Goal: Information Seeking & Learning: Find specific fact

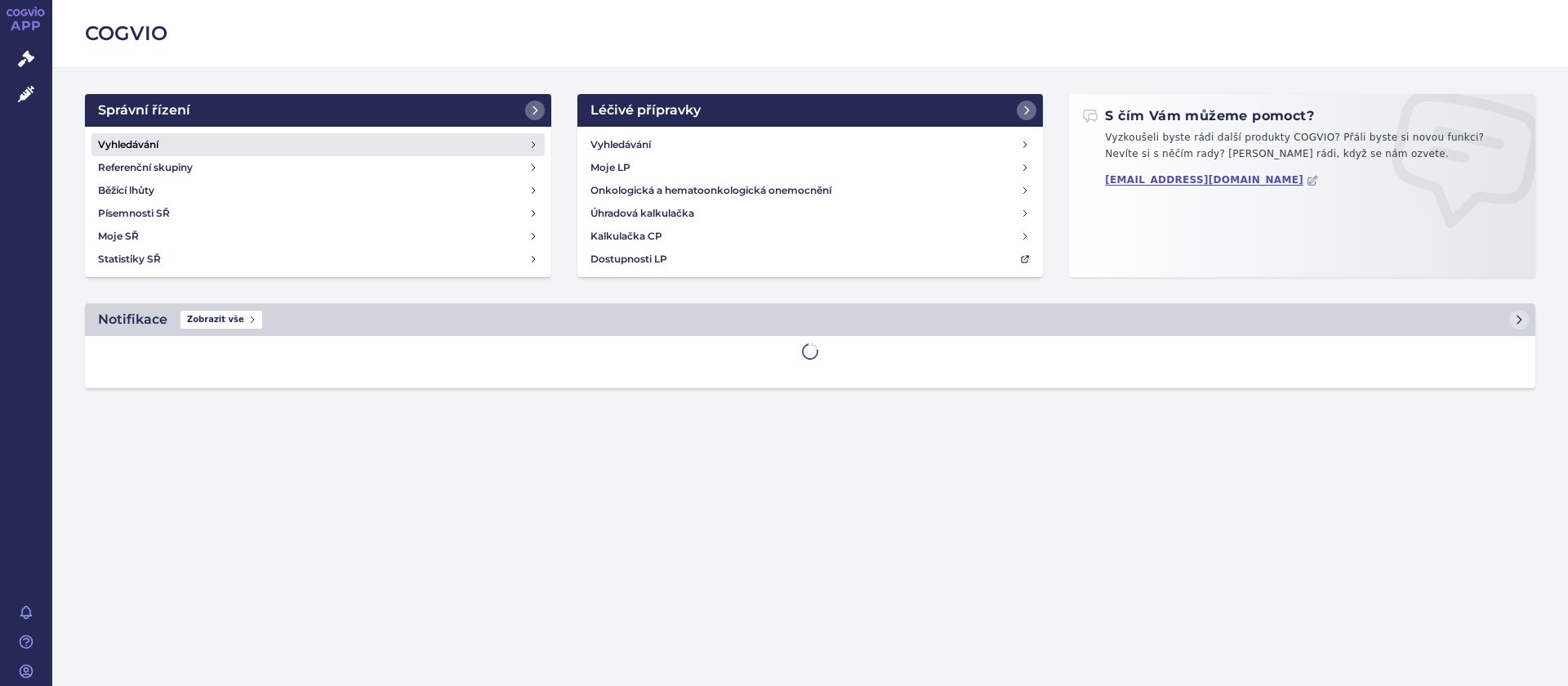
click at [145, 142] on h4 "Vyhledávání" at bounding box center [128, 145] width 61 height 17
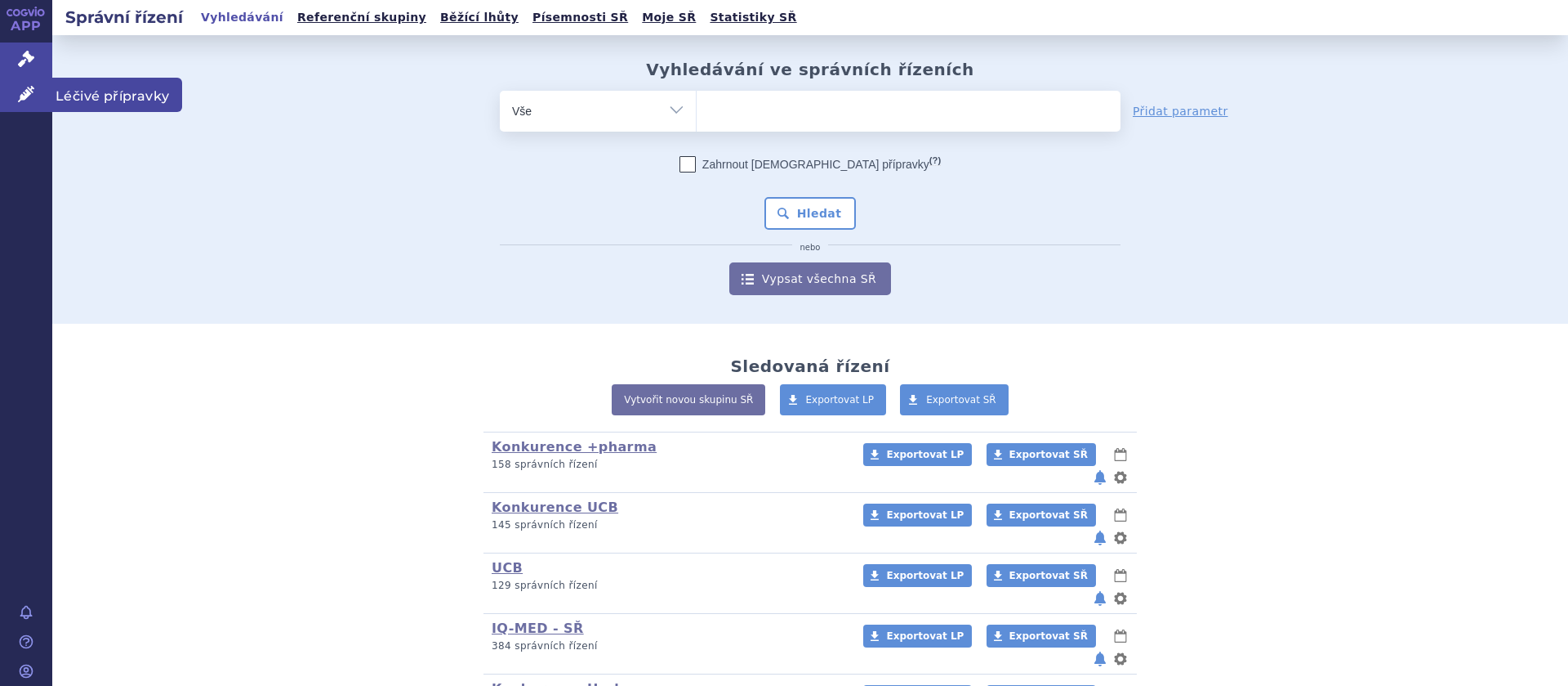
click at [21, 97] on icon at bounding box center [27, 94] width 17 height 17
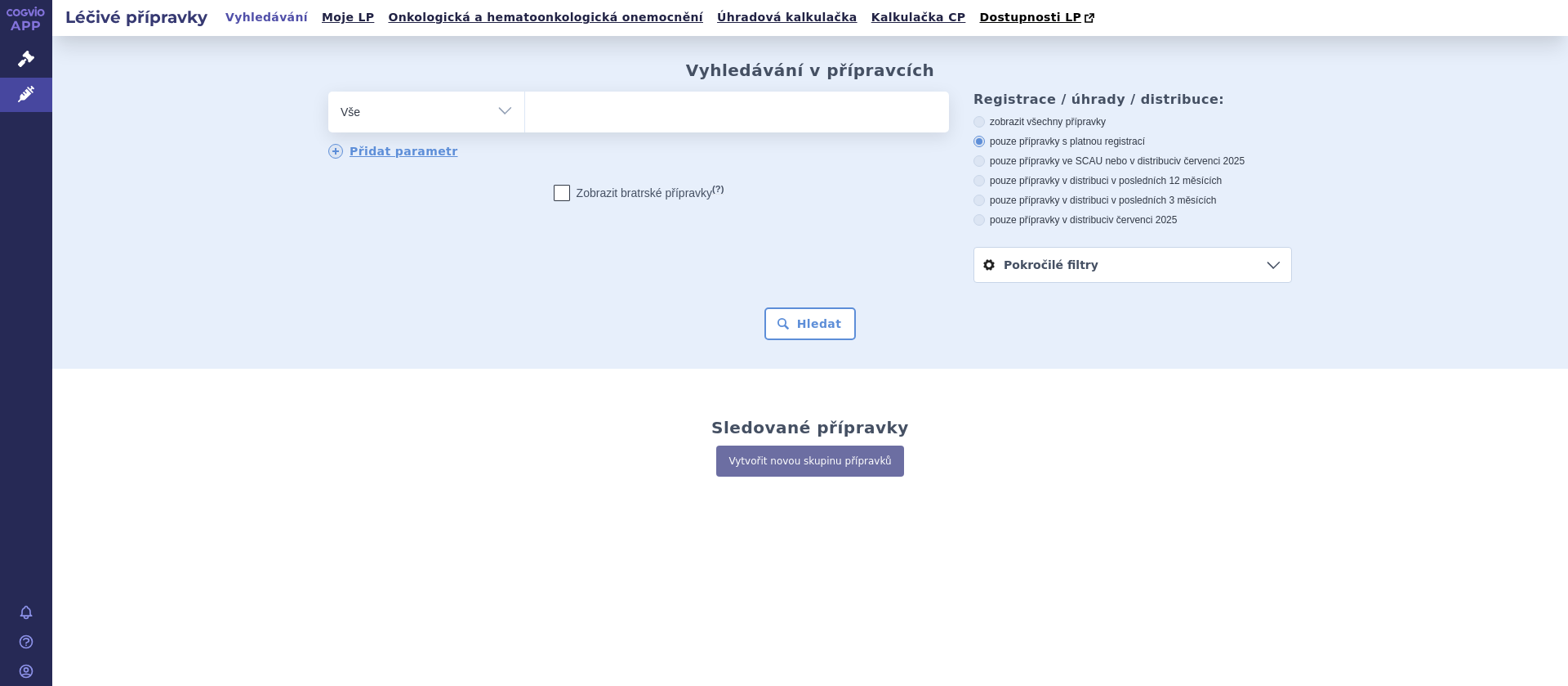
click at [590, 111] on ul at bounding box center [737, 108] width 424 height 34
click at [525, 111] on select at bounding box center [524, 111] width 1 height 41
type input "fi"
type input "fin"
type input "fing"
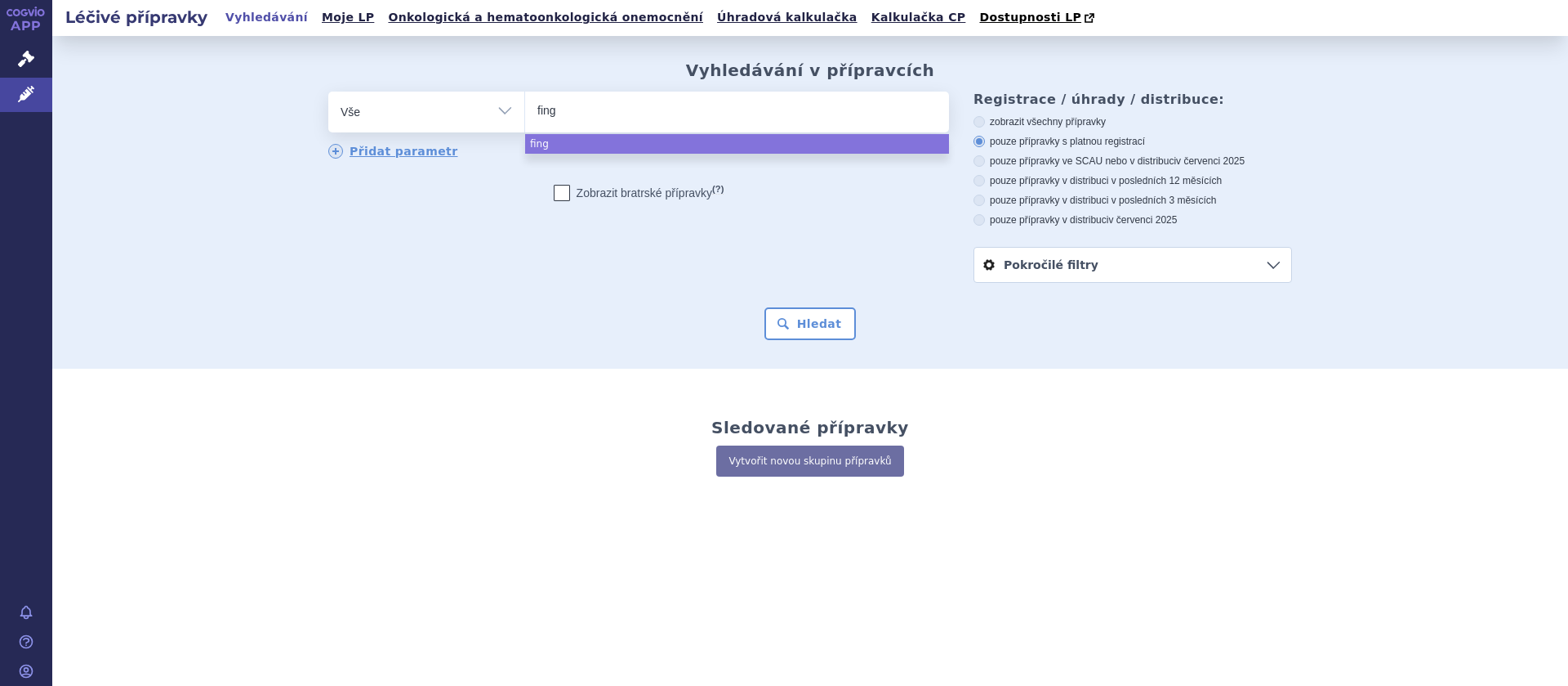
type input "fingo"
type input "fingoli"
type input "fingolim"
type input "fingolimo"
type input "fingolimod"
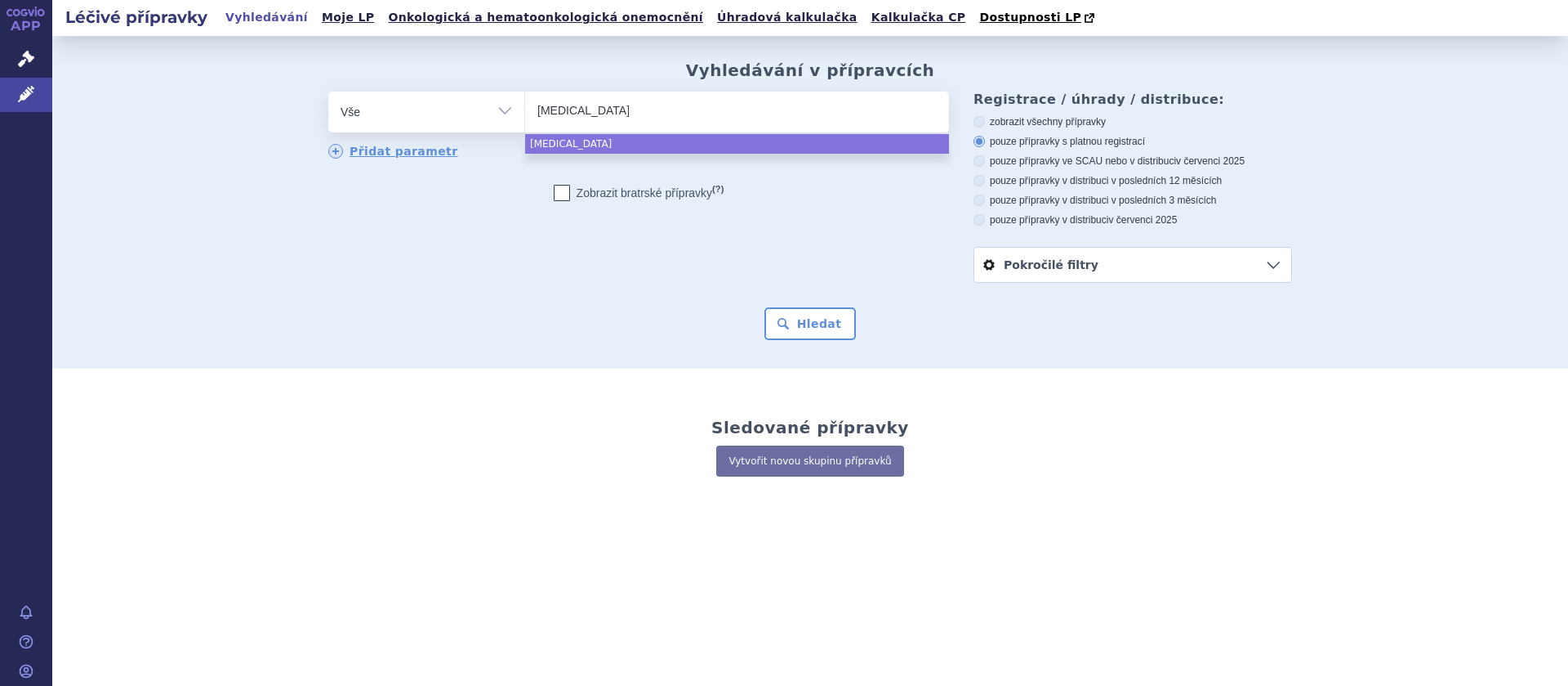
select select "fingolimod"
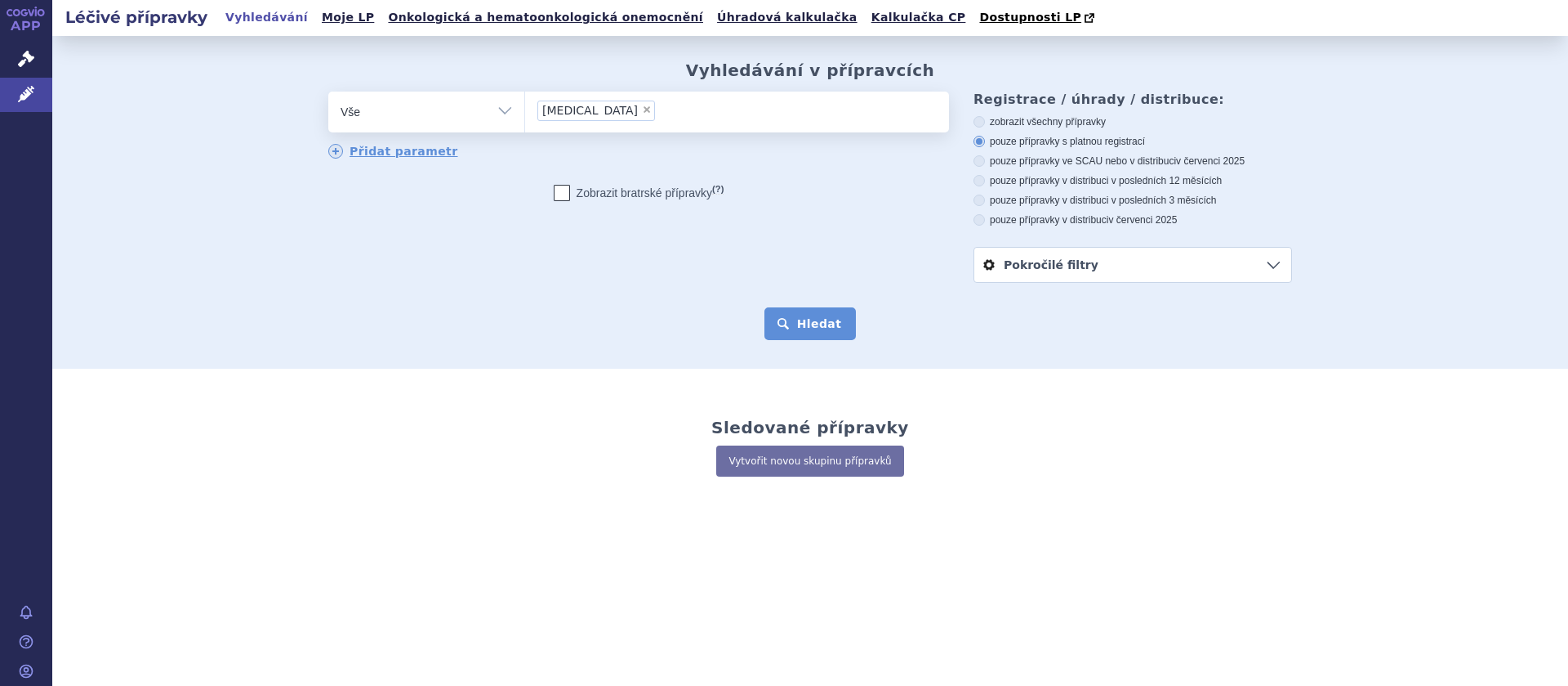
click at [809, 319] on button "Hledat" at bounding box center [810, 323] width 92 height 32
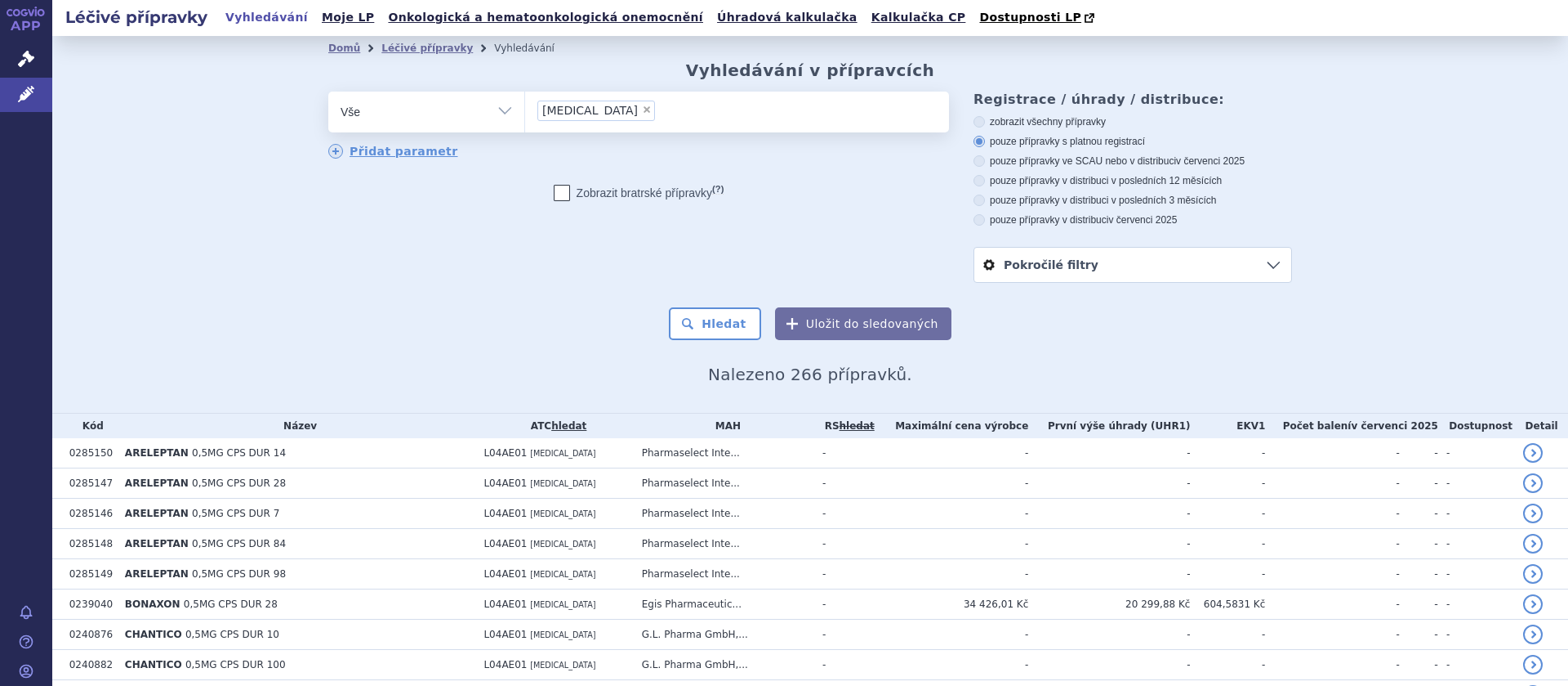
click at [979, 160] on icon at bounding box center [980, 161] width 12 height 12
click at [979, 160] on input "pouze přípravky ve SCAU nebo v distribuci v červenci 2025" at bounding box center [981, 163] width 11 height 11
radio input "true"
click at [700, 334] on button "Hledat" at bounding box center [715, 323] width 92 height 32
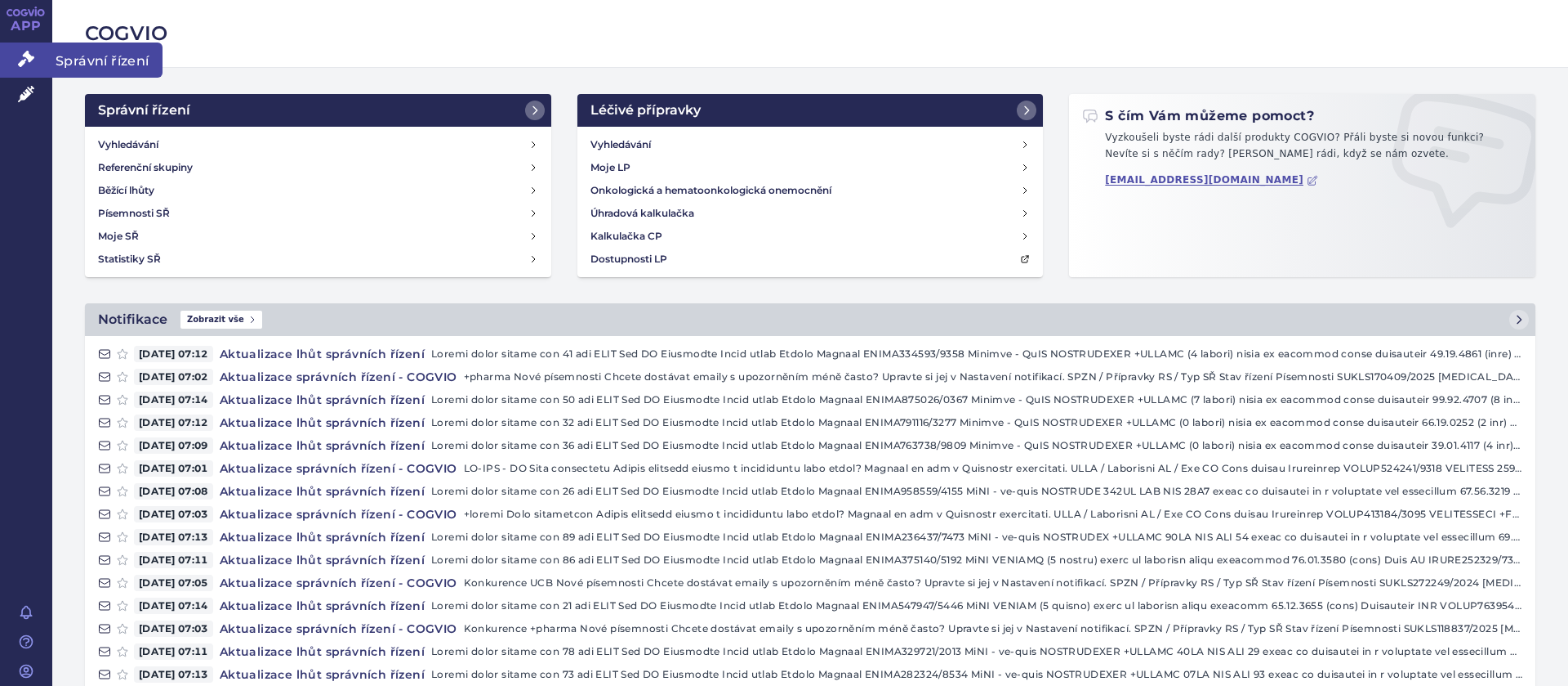
click at [26, 57] on icon at bounding box center [27, 59] width 17 height 17
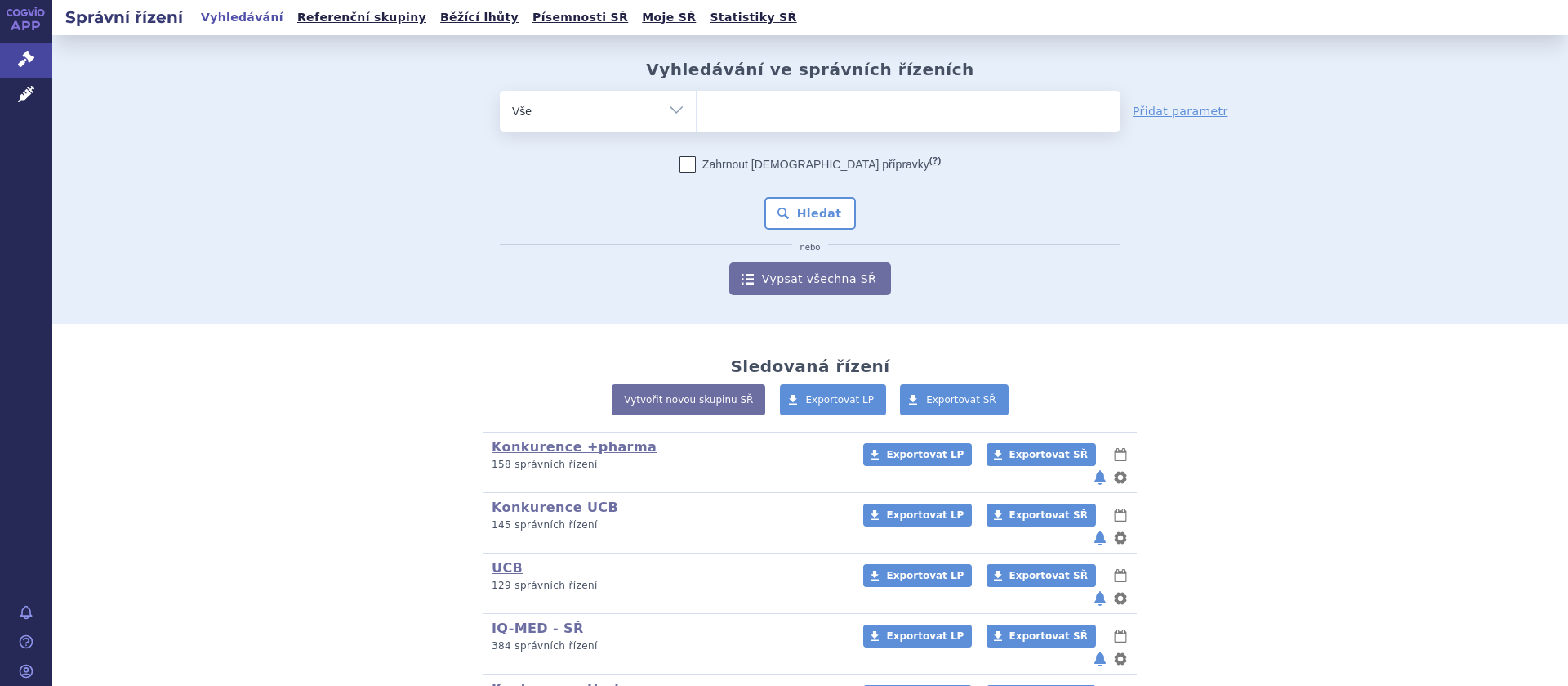
click at [739, 106] on ul at bounding box center [908, 107] width 424 height 34
click at [696, 106] on select at bounding box center [696, 110] width 1 height 41
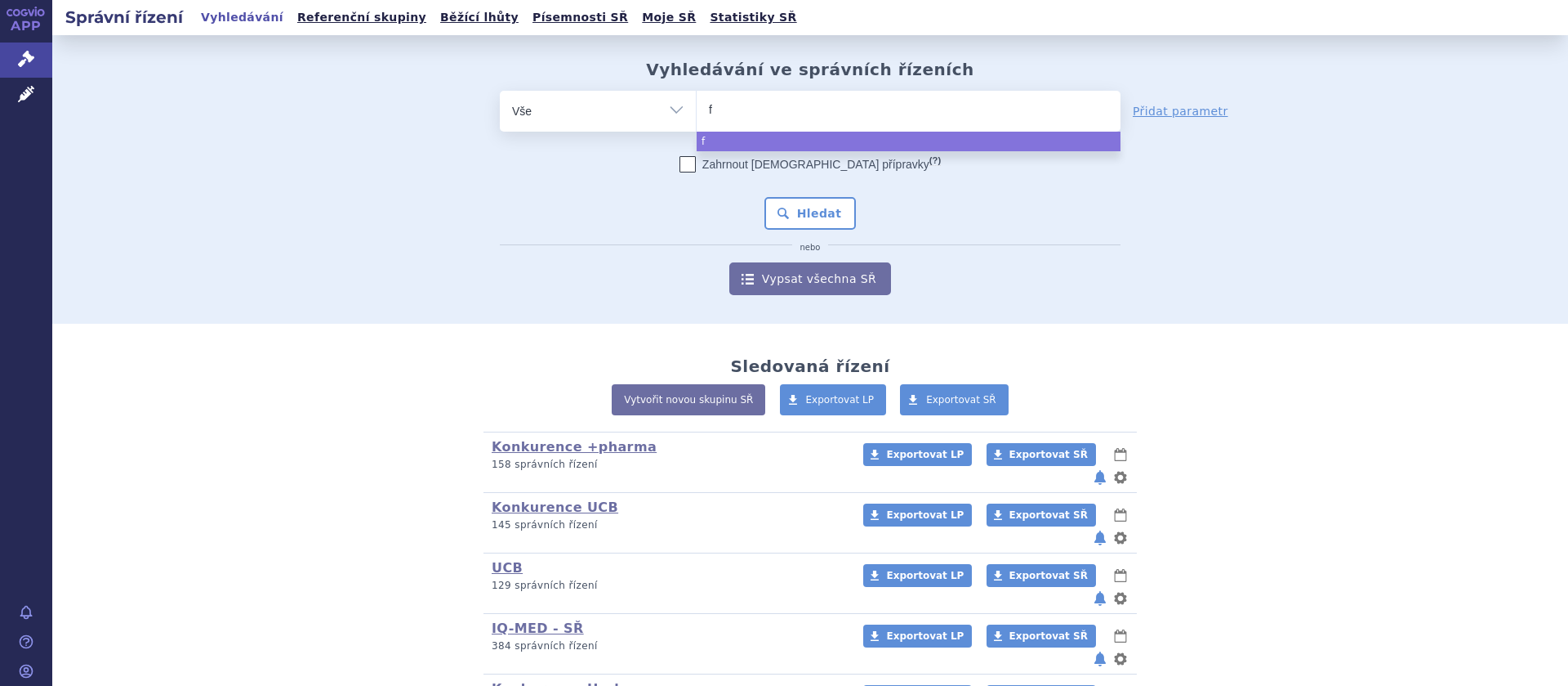
type input "fi"
type input "fin"
type input "fing"
type input "fingol"
type input "fingoli"
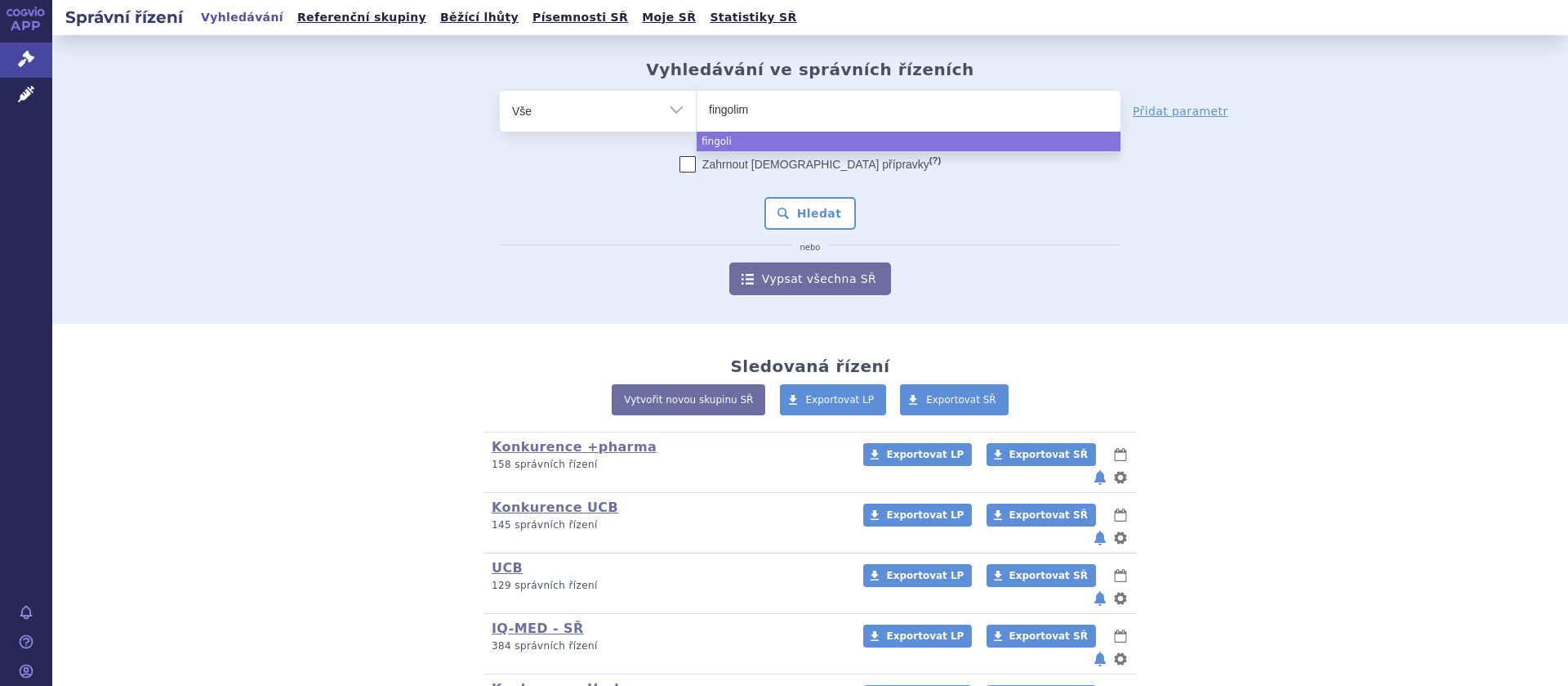
type input "fingolimo"
type input "fingolimod"
type input "fingolimod s"
type input "fingolimod sta"
type input "fingolimod stad"
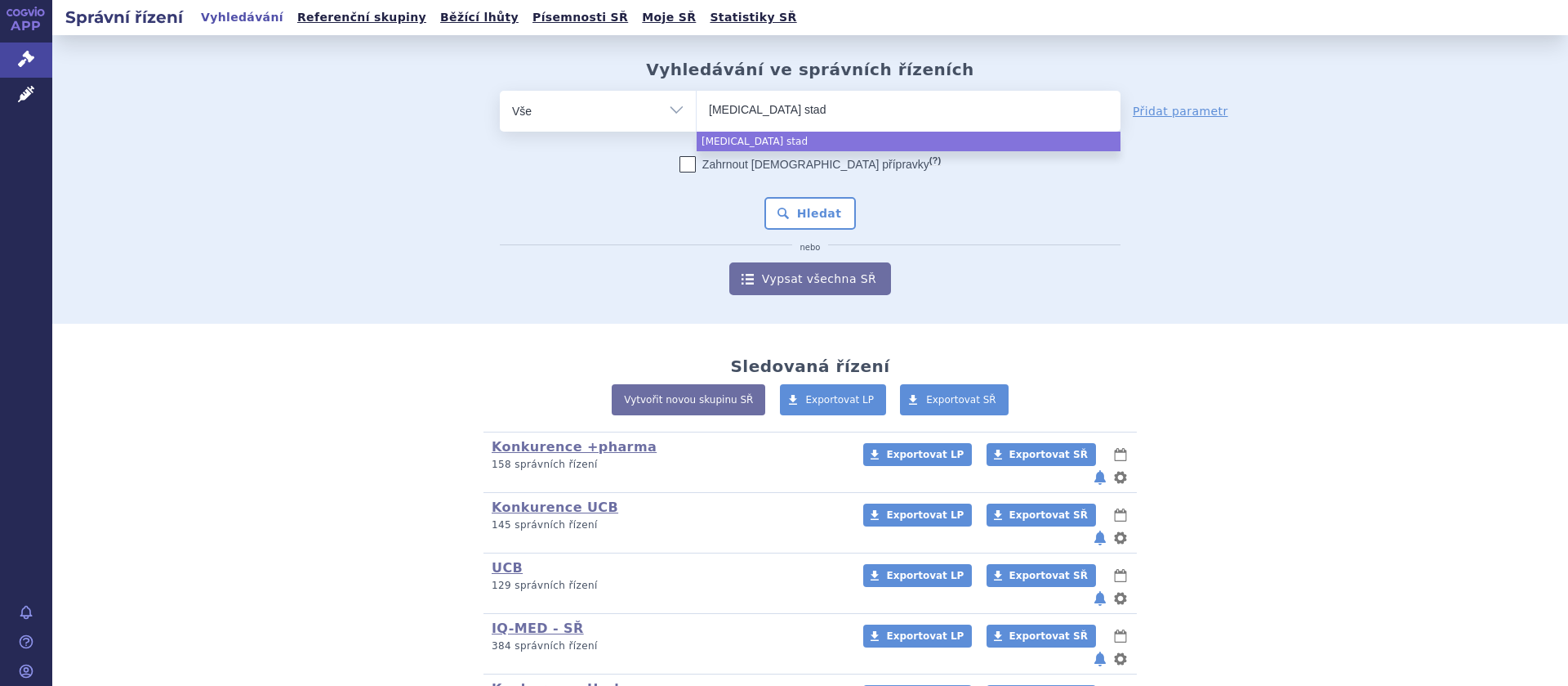
type input "fingolimod stada"
select select "fingolimod stada"
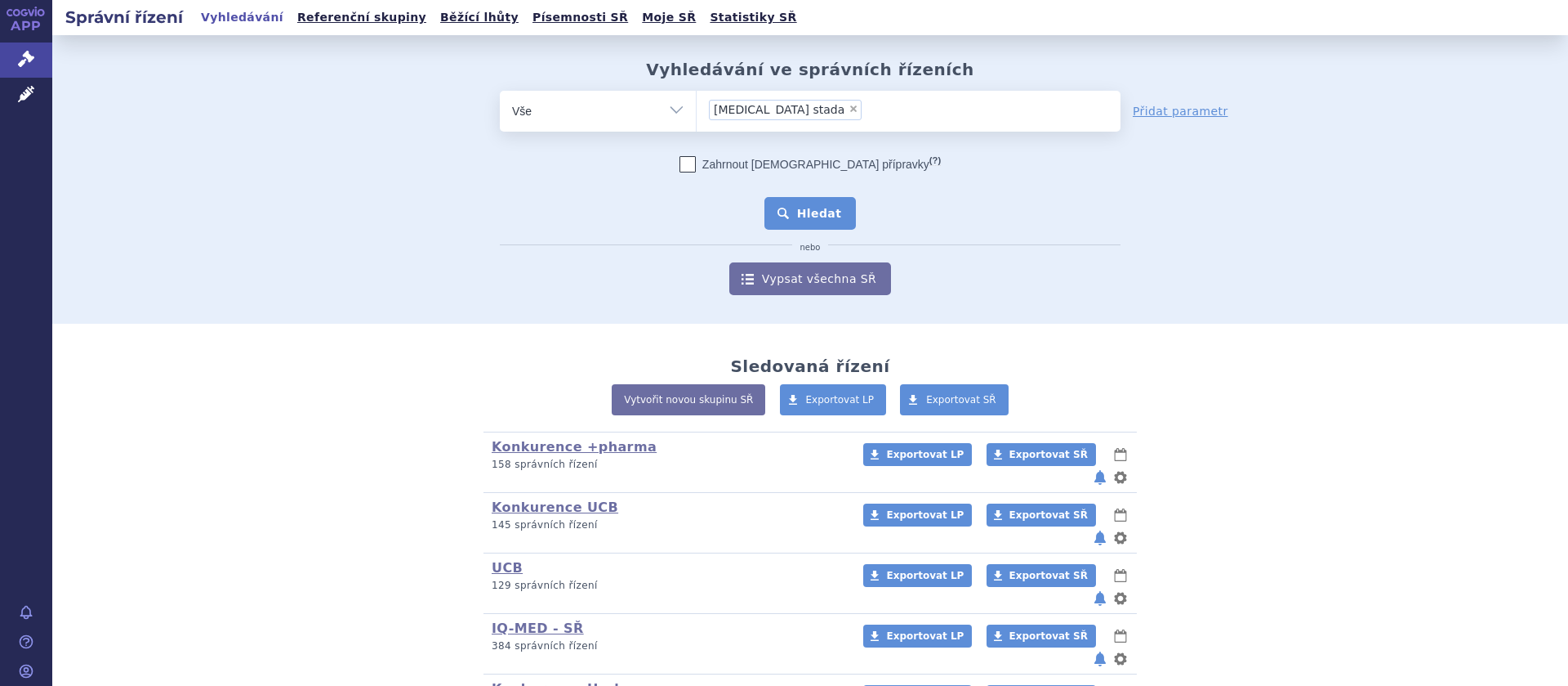
click at [823, 202] on button "Hledat" at bounding box center [810, 213] width 92 height 32
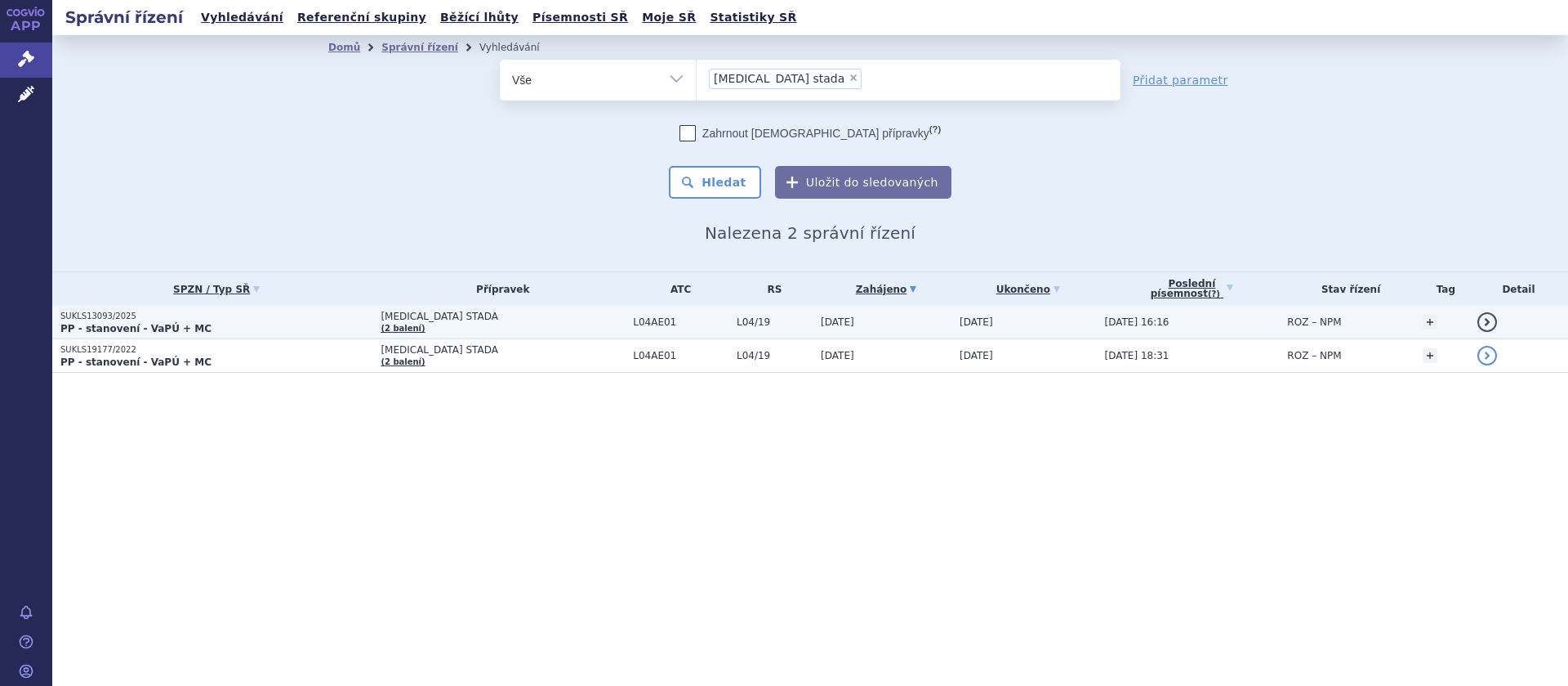
click at [403, 314] on span "FINGOLIMOD STADA" at bounding box center [503, 316] width 244 height 12
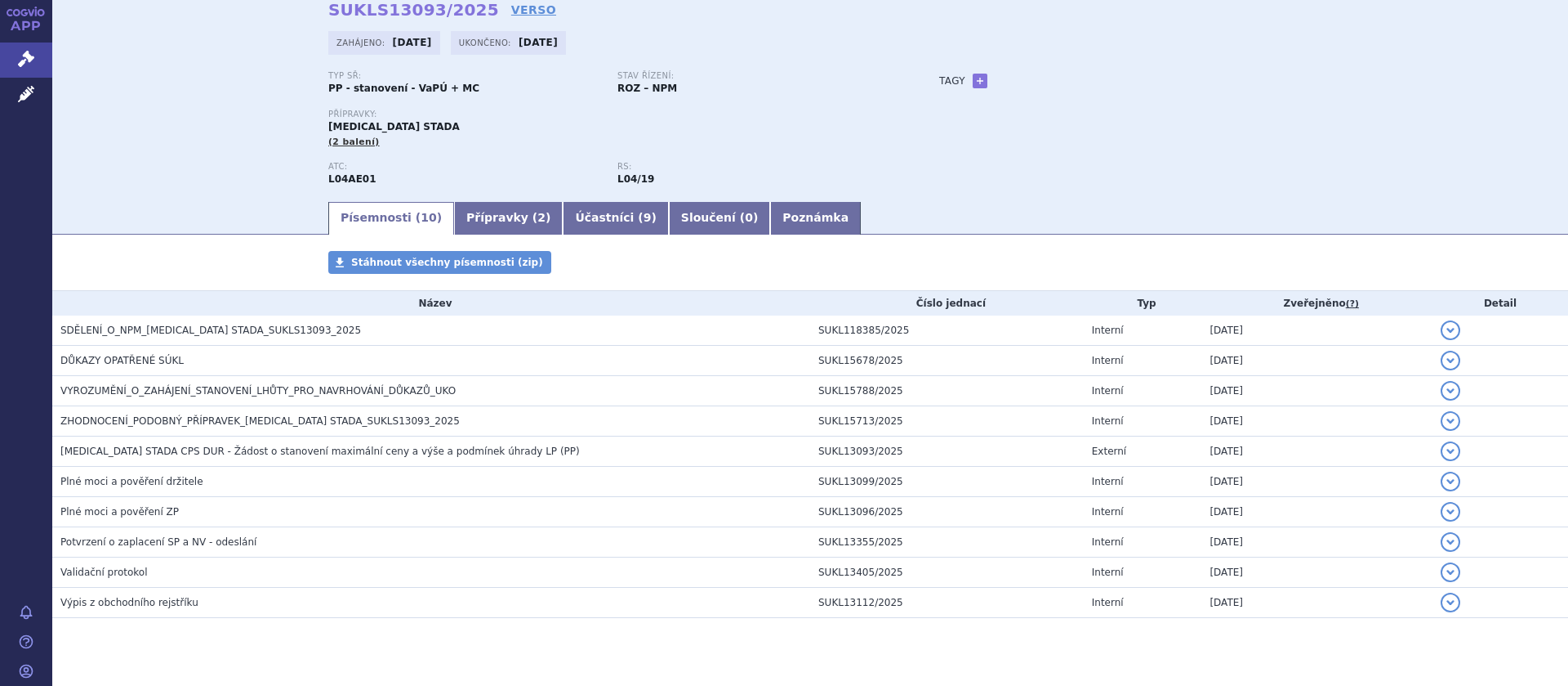
scroll to position [103, 0]
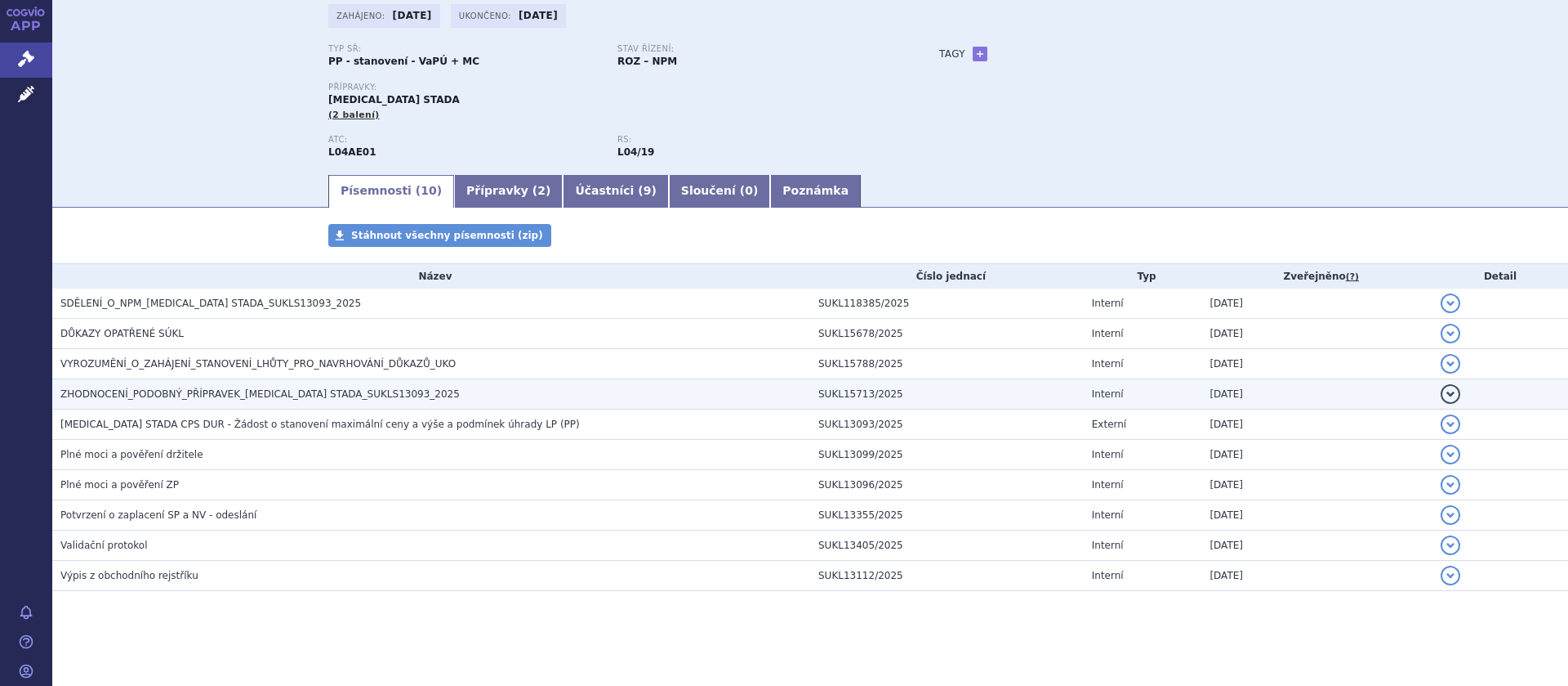
click at [289, 391] on span "ZHODNOCENÍ_PODOBNÝ_PŘÍPRAVEK_[MEDICAL_DATA] STADA_SUKLS13093_2025" at bounding box center [260, 394] width 400 height 12
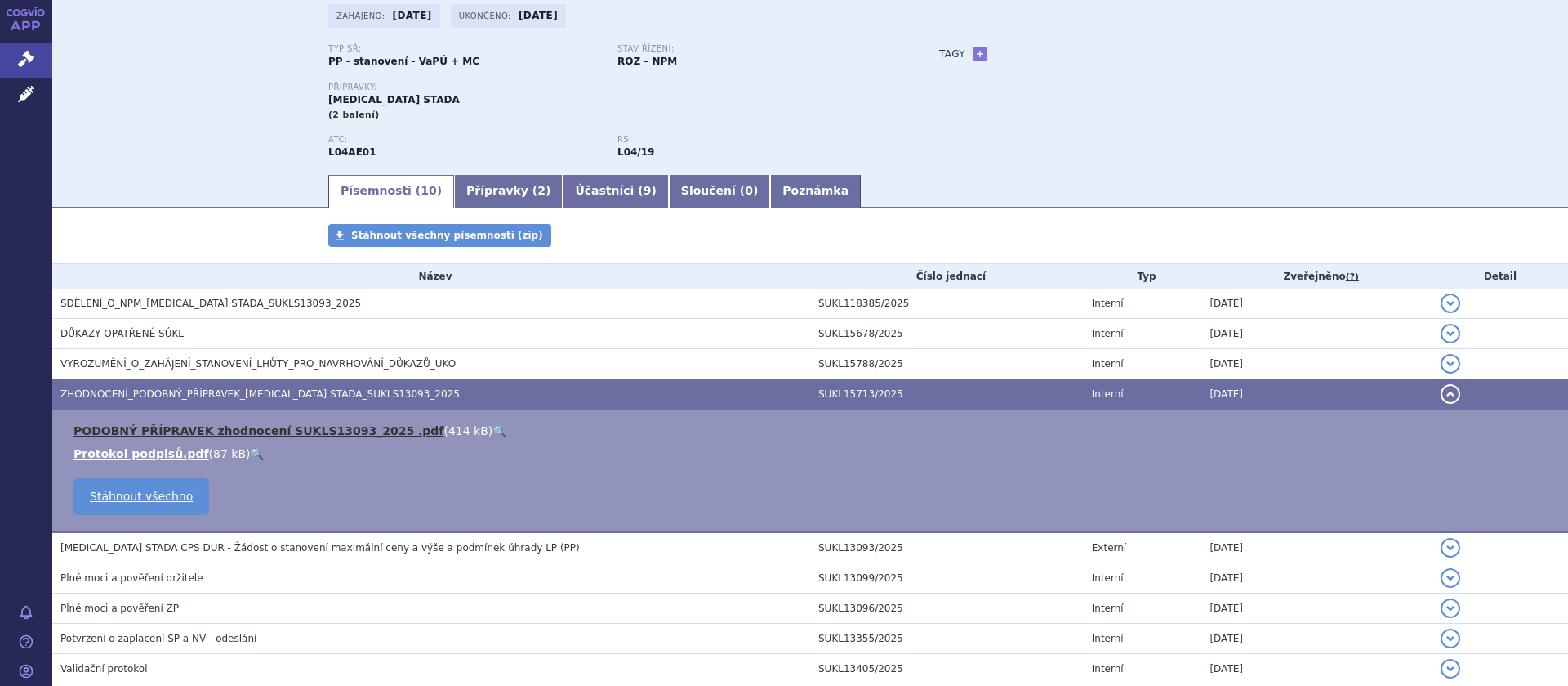
click at [261, 431] on link "PODOBNÝ PŘÍPRAVEK zhodnocení SUKLS13093_2025 .pdf" at bounding box center [258, 431] width 370 height 13
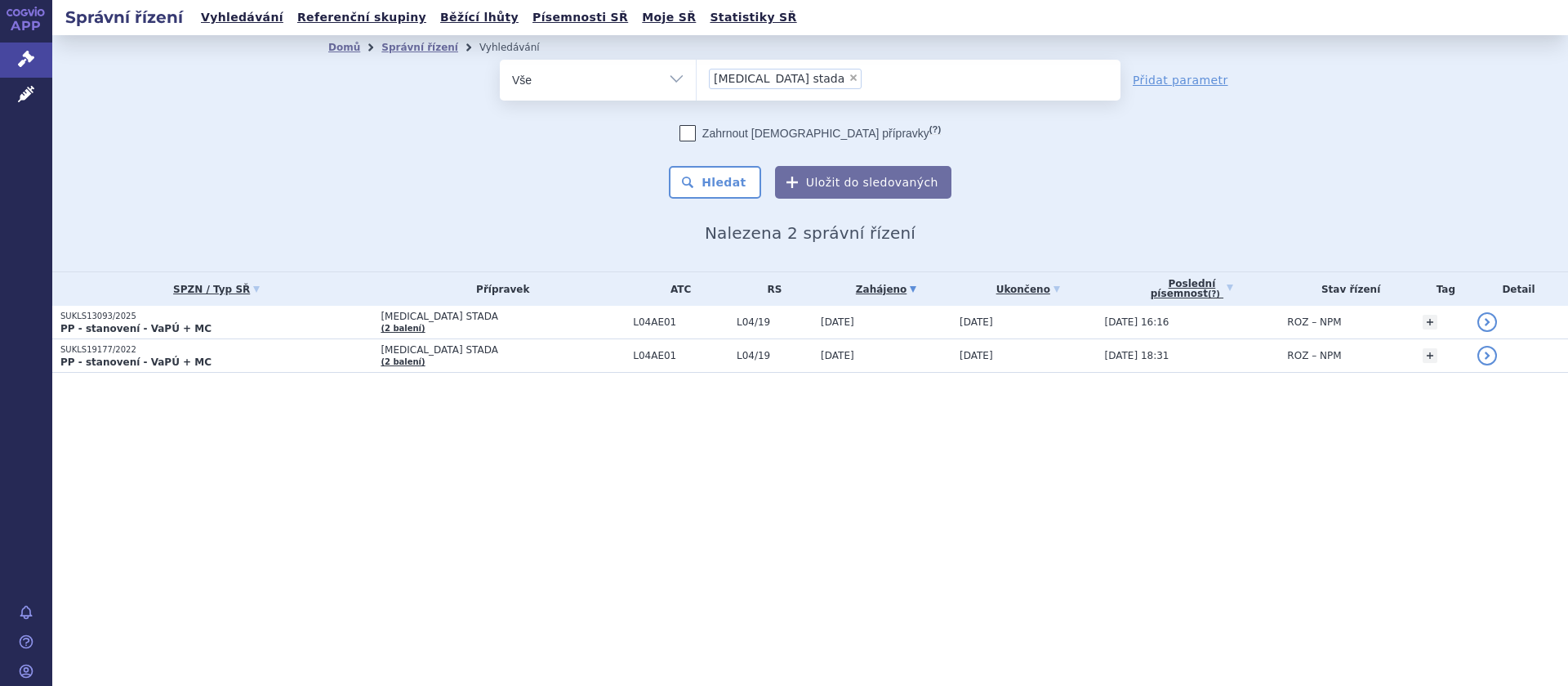
click at [848, 76] on span "×" at bounding box center [853, 77] width 10 height 10
click at [696, 76] on select "[MEDICAL_DATA] stada" at bounding box center [696, 79] width 1 height 41
select select
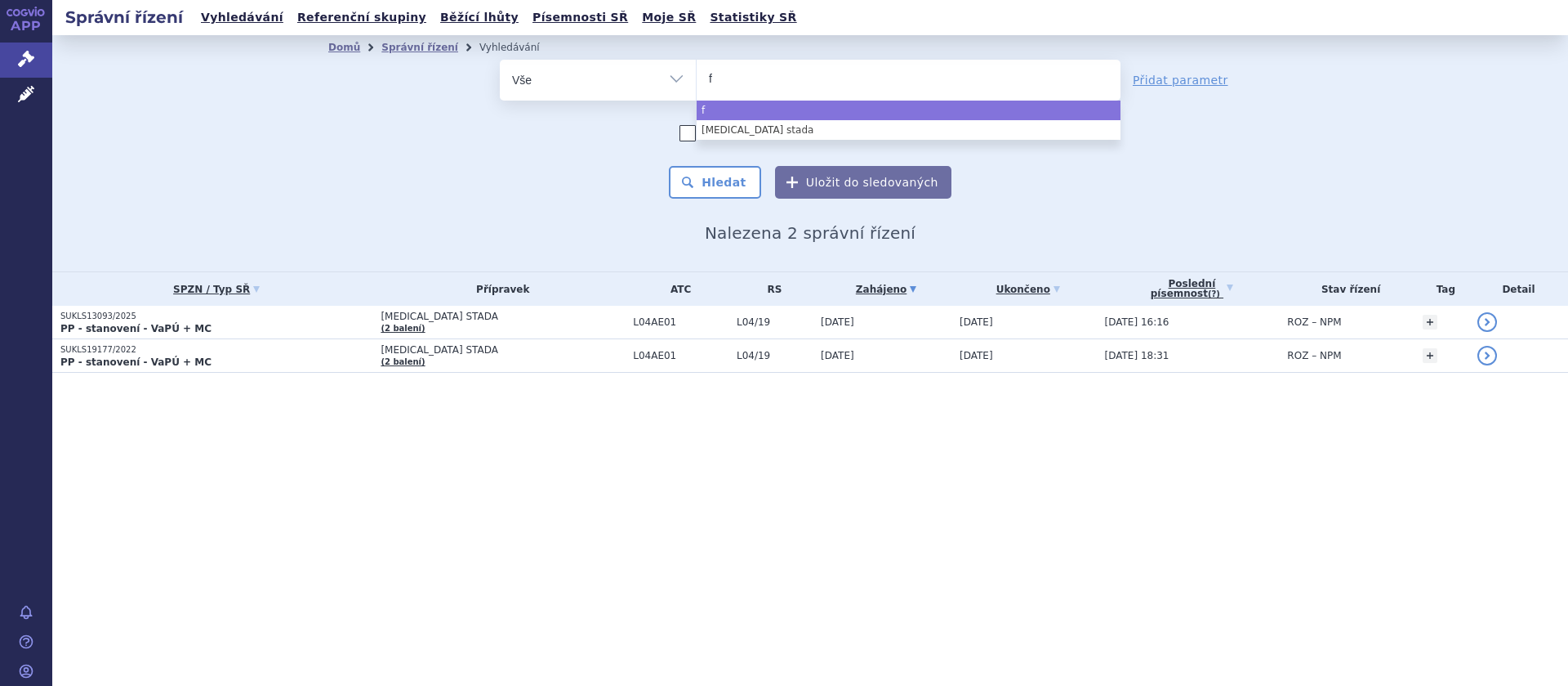
type input "fi"
type input "fin"
type input "fing"
type input "fingo"
type input "fingol"
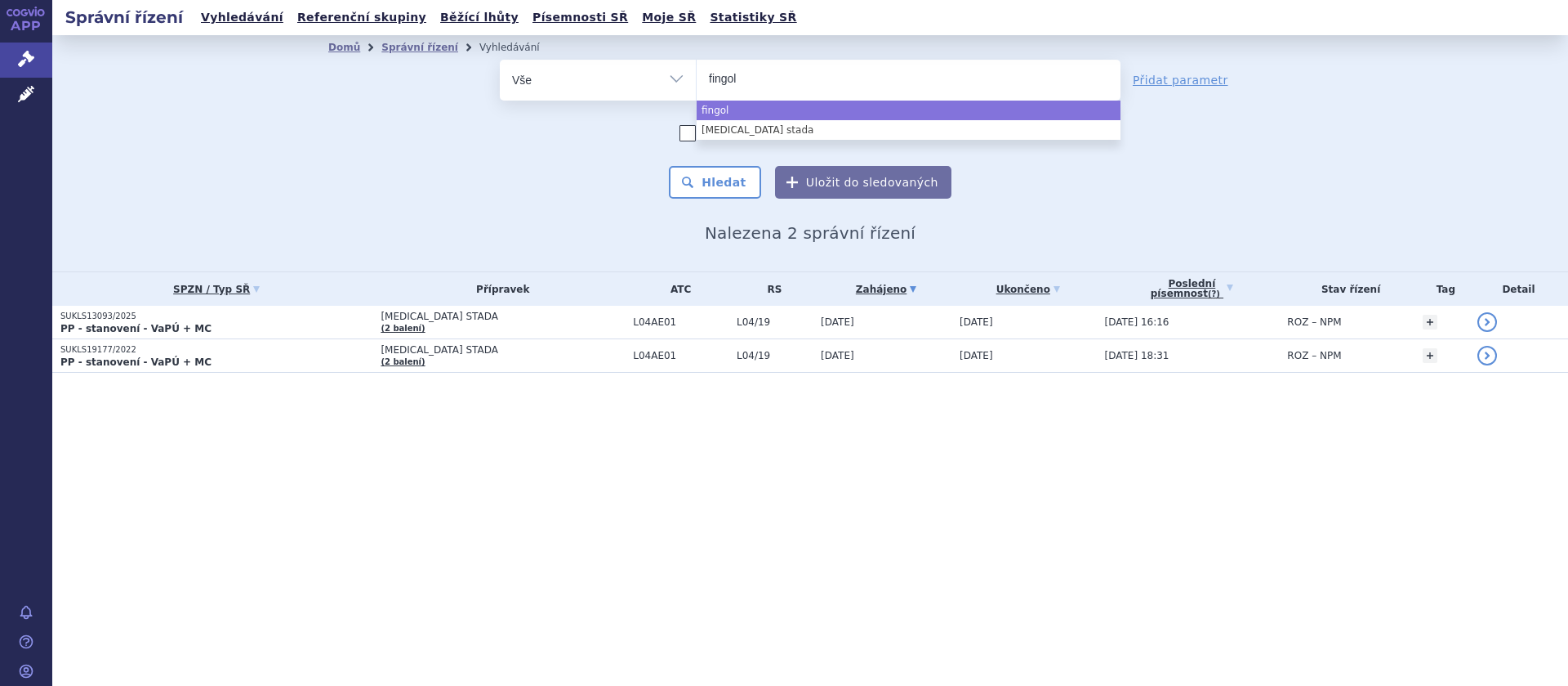
type input "fingoli"
type input "[MEDICAL_DATA]"
type input "[MEDICAL_DATA] z"
type input "fingolimod zen"
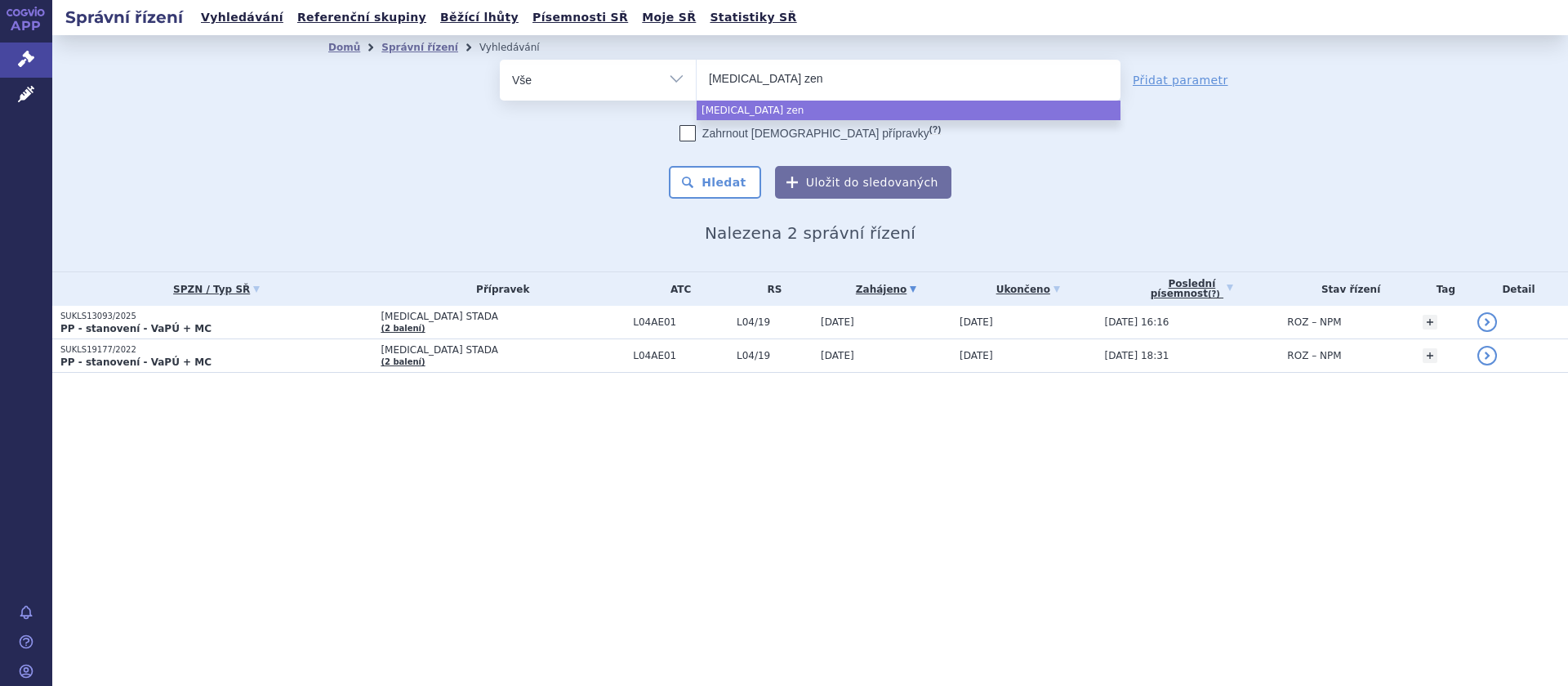
type input "fingolimod zent"
type input "fingolimod zenti"
type input "fingolimod zentiva"
select select "fingolimod zentiva"
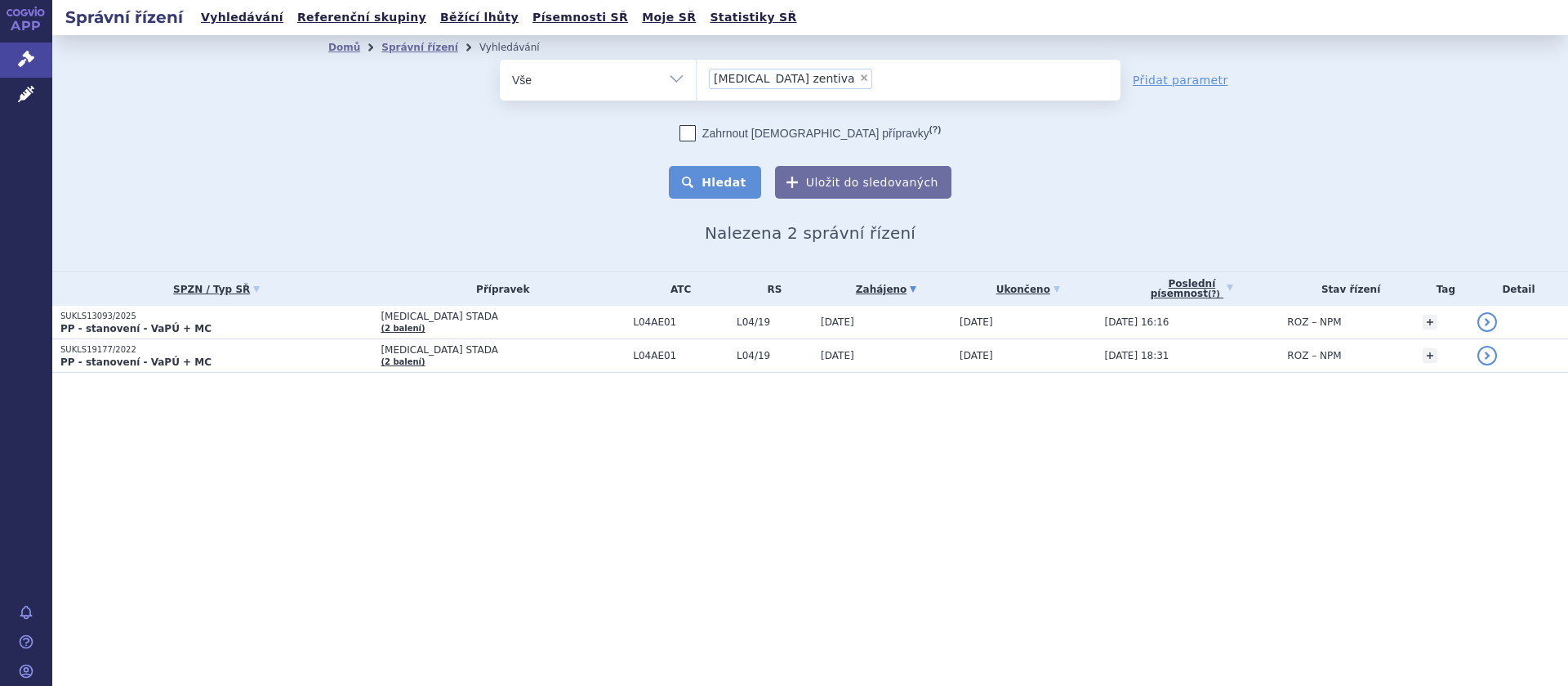
click at [719, 185] on button "Hledat" at bounding box center [715, 182] width 92 height 32
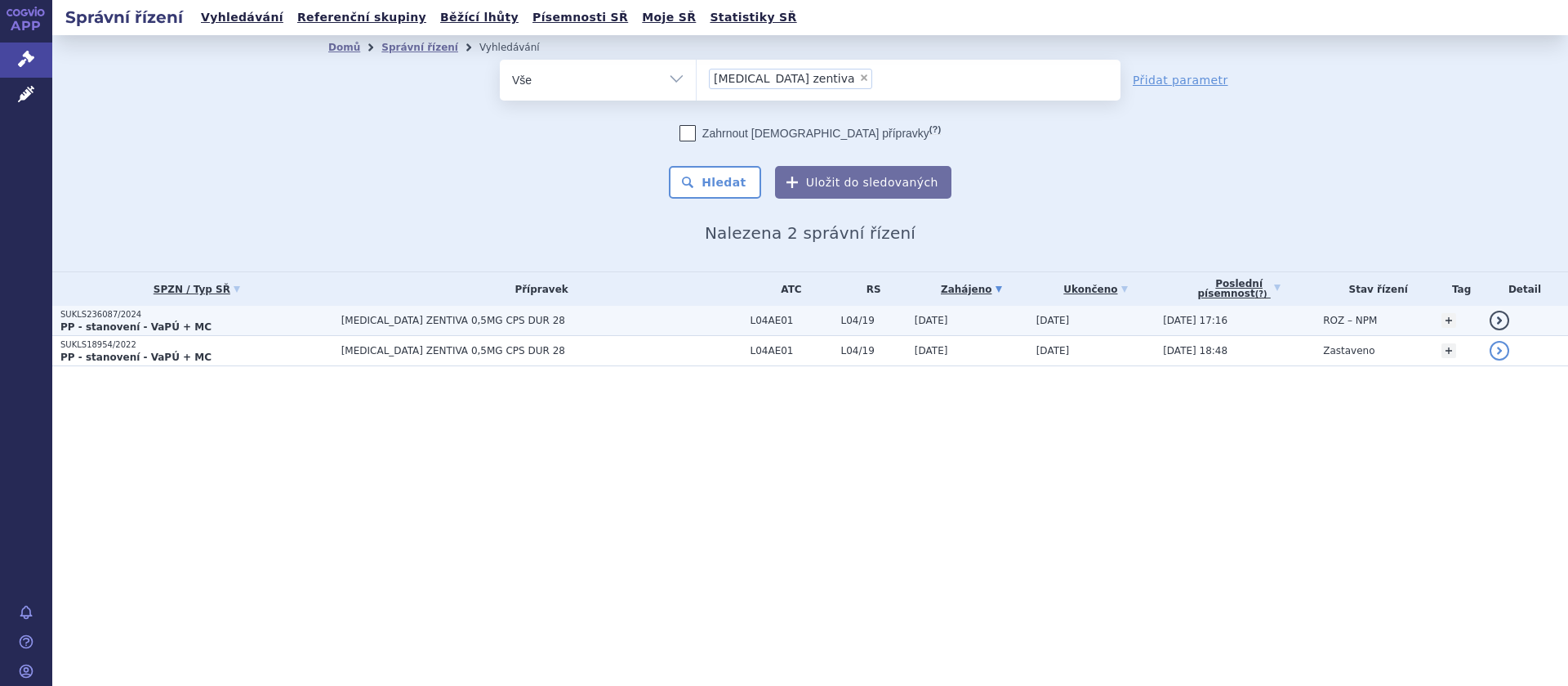
click at [402, 318] on span "[MEDICAL_DATA] ZENTIVA 0,5MG CPS DUR 28" at bounding box center [542, 320] width 401 height 12
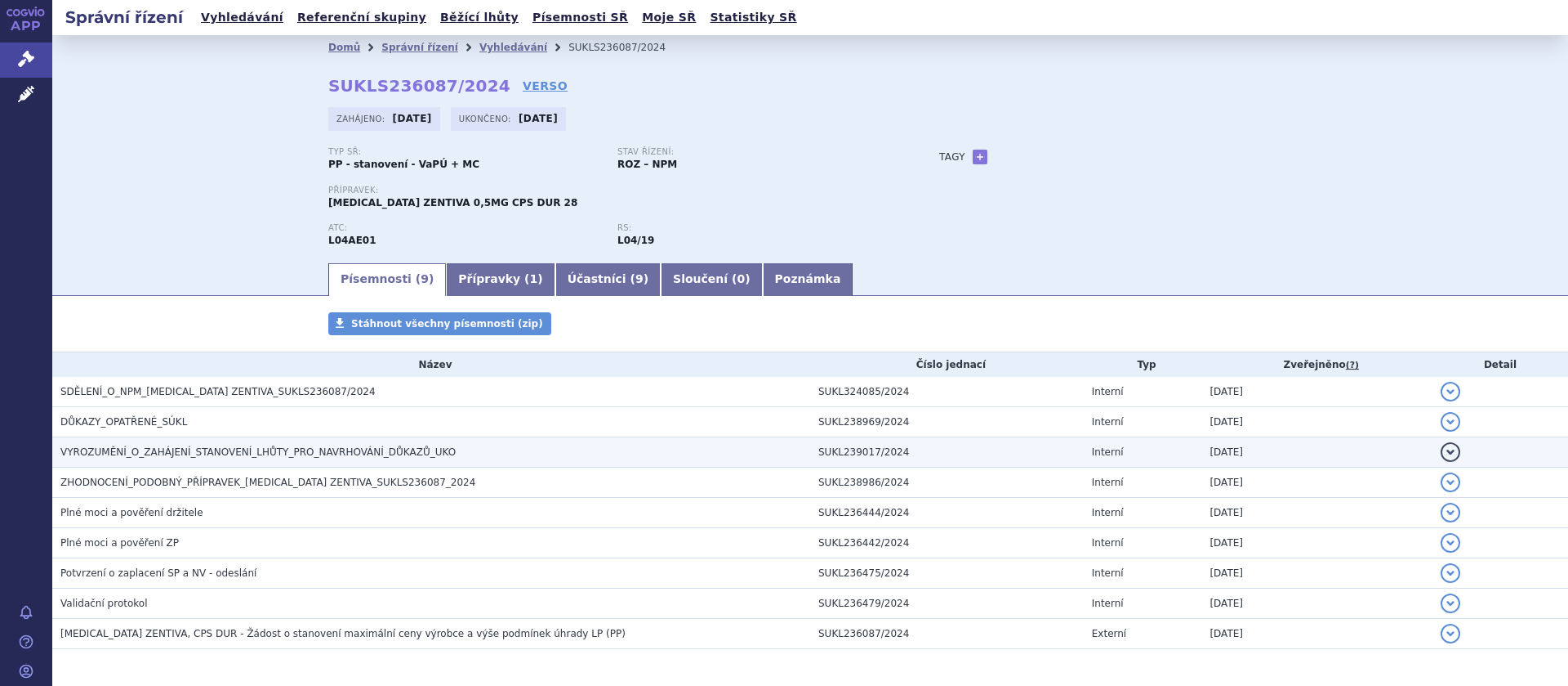
scroll to position [62, 0]
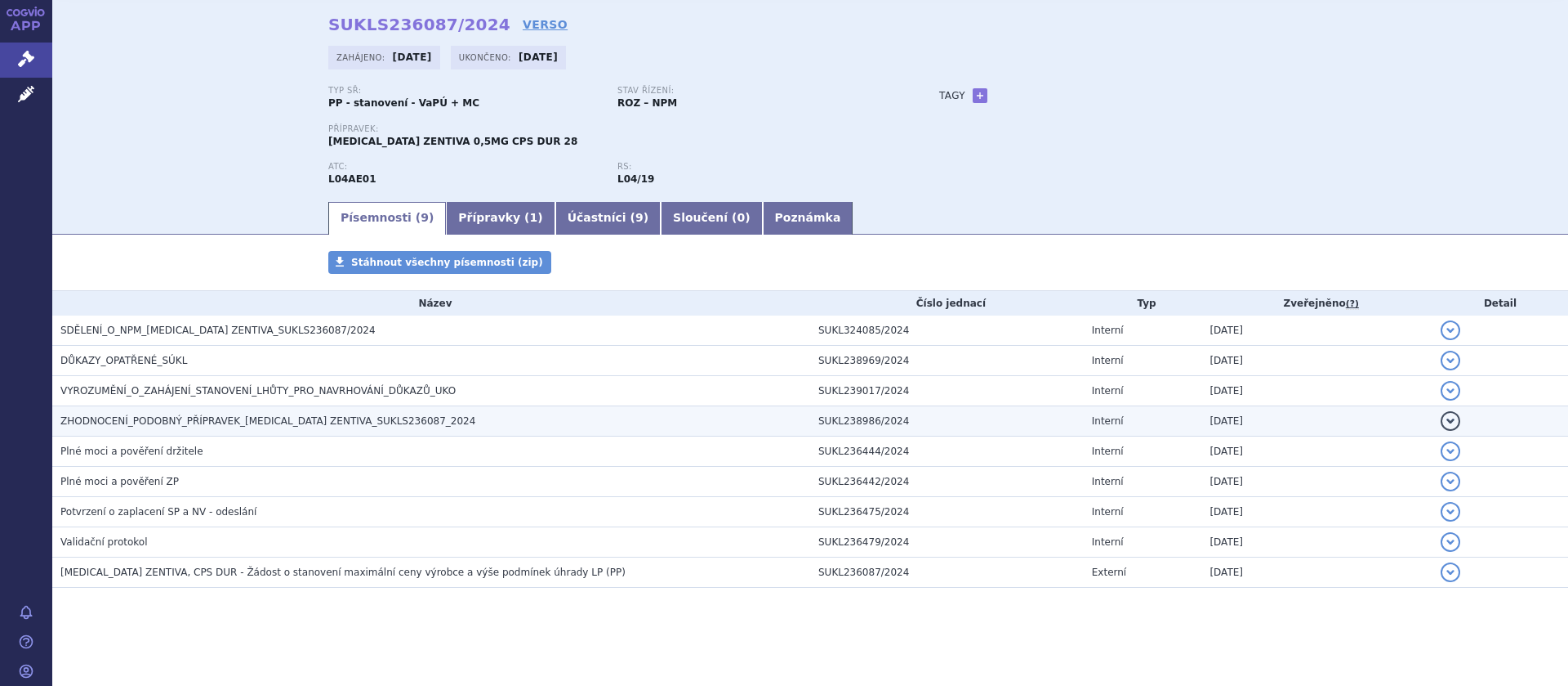
click at [271, 419] on span "ZHODNOCENÍ_PODOBNÝ_PŘÍPRAVEK_[MEDICAL_DATA] ZENTIVA_SUKLS236087_2024" at bounding box center [268, 421] width 415 height 12
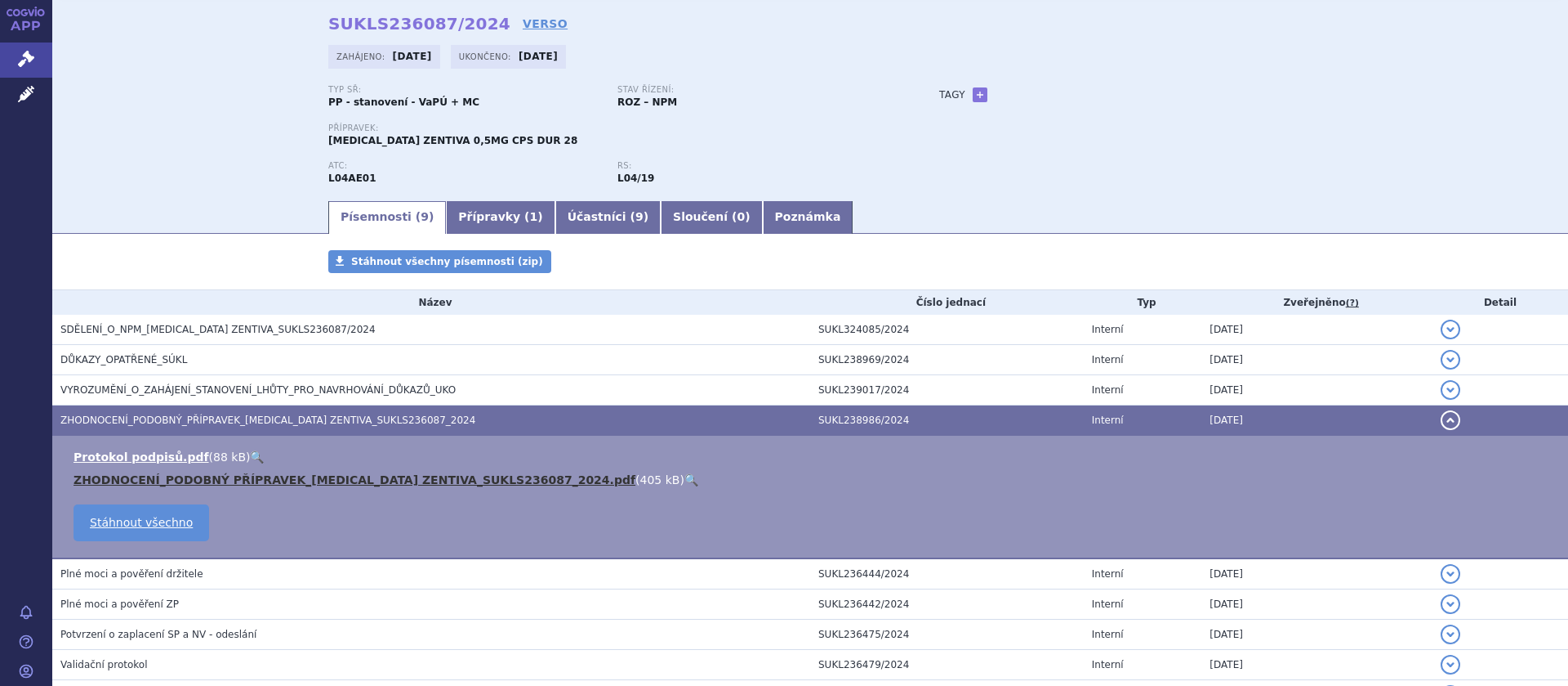
click at [231, 479] on link "ZHODNOCENÍ_PODOBNÝ PŘÍPRAVEK_[MEDICAL_DATA] ZENTIVA_SUKLS236087_2024.pdf" at bounding box center [354, 480] width 562 height 13
